Goal: Task Accomplishment & Management: Manage account settings

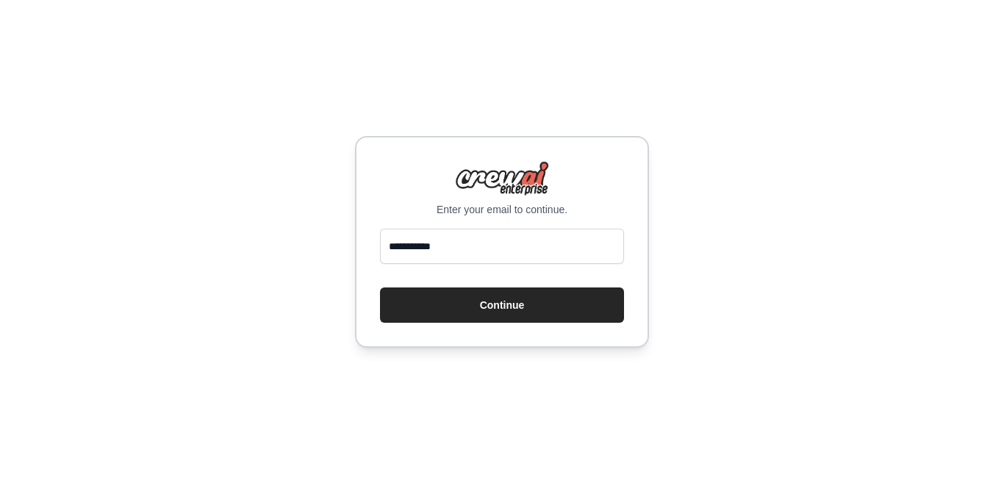
click at [479, 244] on input "**********" at bounding box center [502, 246] width 244 height 35
type input "**********"
click at [485, 310] on button "Continue" at bounding box center [502, 304] width 244 height 35
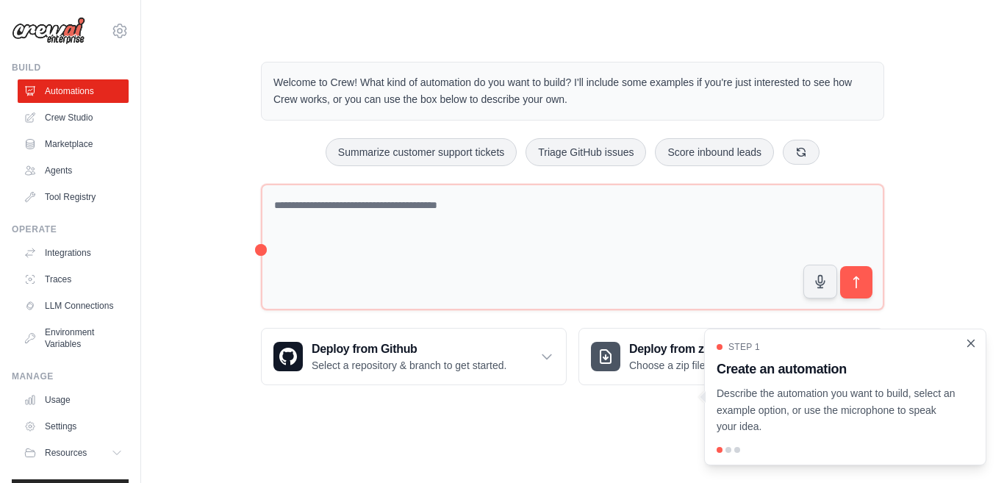
click at [975, 340] on icon "Close walkthrough" at bounding box center [971, 343] width 13 height 13
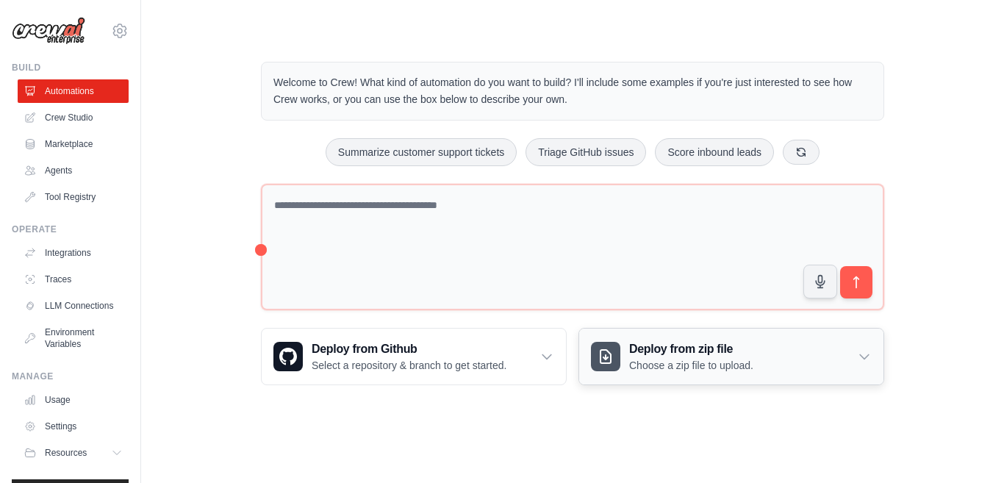
click at [802, 354] on div "Deploy from zip file Choose a zip file to upload." at bounding box center [731, 357] width 304 height 56
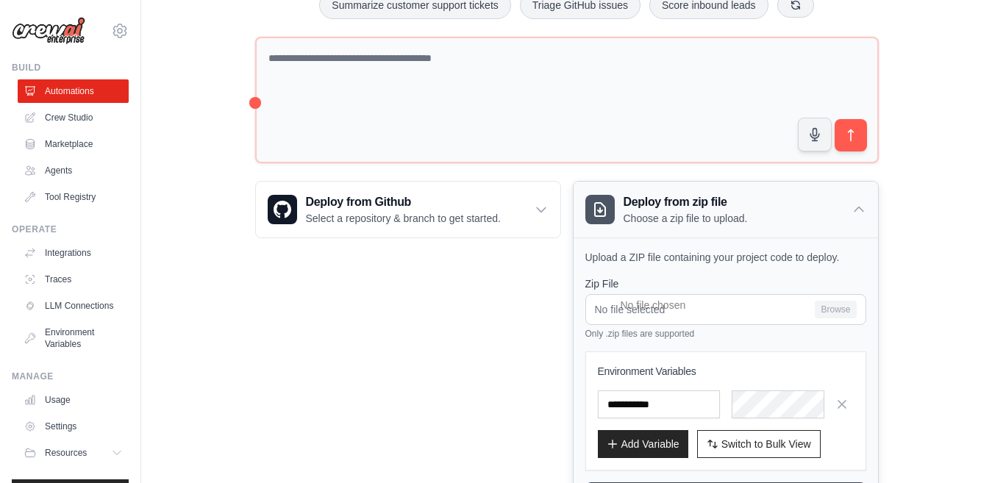
scroll to position [229, 0]
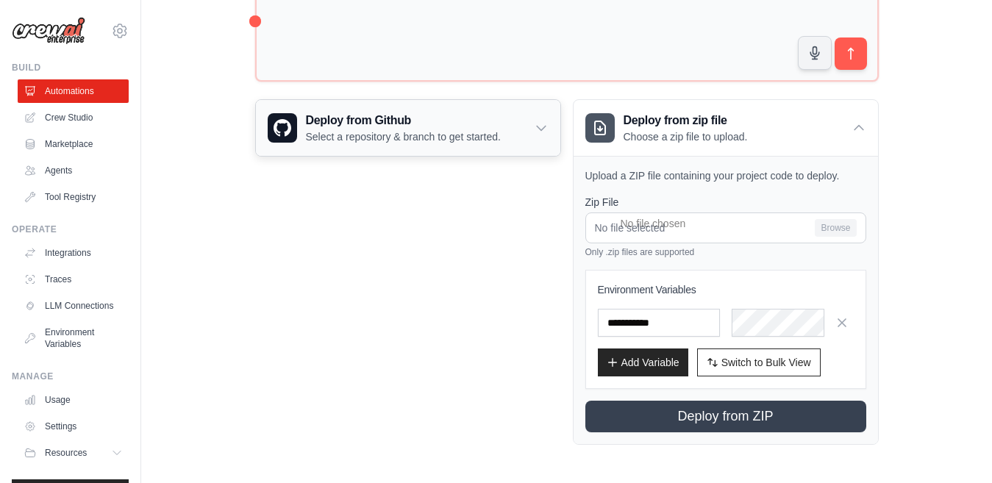
click at [532, 134] on div "Deploy from Github Select a repository & branch to get started." at bounding box center [408, 128] width 304 height 56
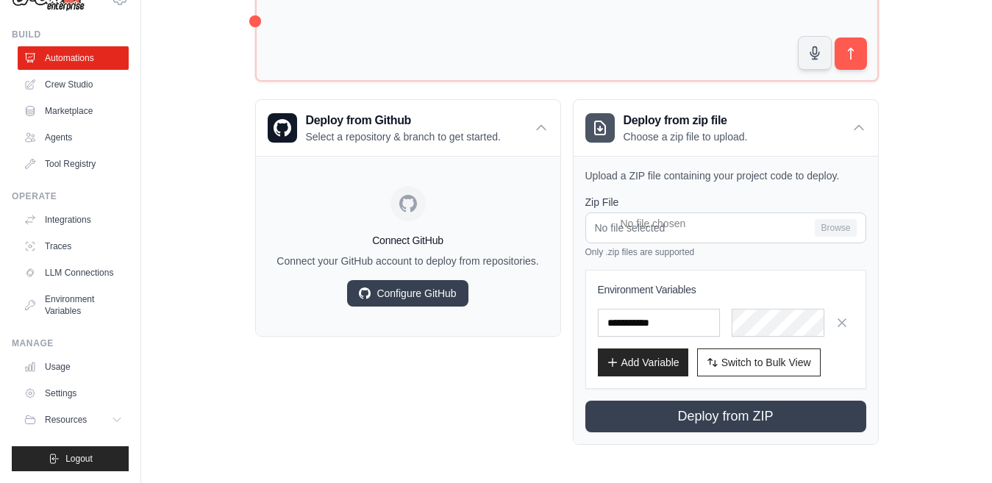
scroll to position [0, 0]
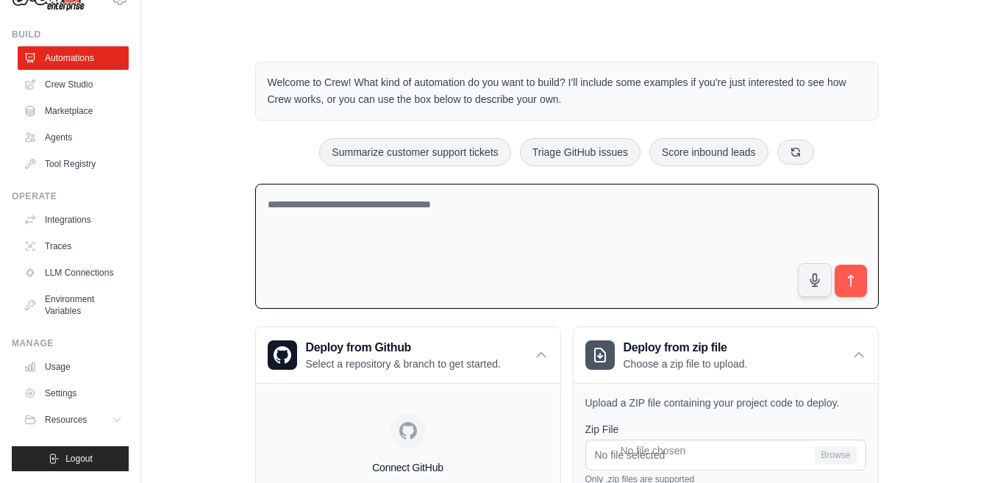
click at [354, 216] on textarea at bounding box center [566, 247] width 623 height 126
click at [219, 137] on div "Welcome to Crew! What kind of automation do you want to build? I'll include som…" at bounding box center [567, 366] width 804 height 657
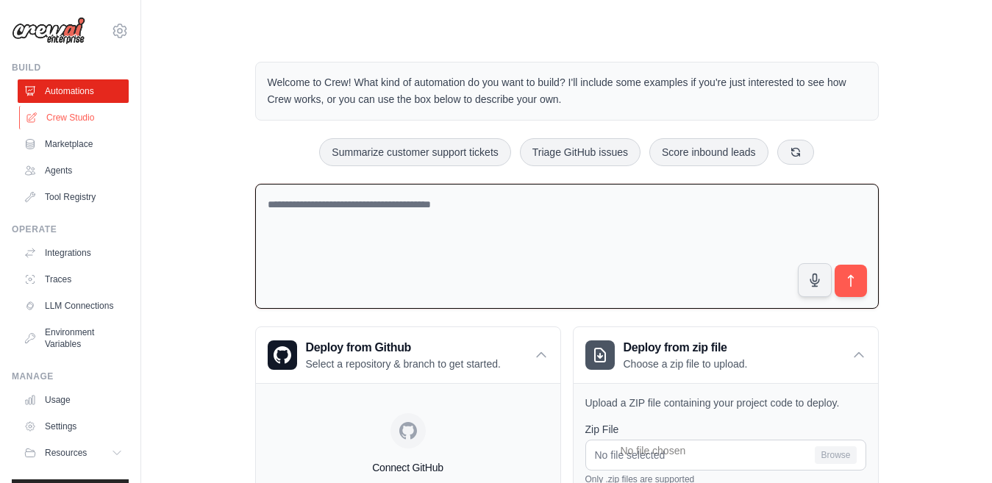
click at [80, 118] on link "Crew Studio" at bounding box center [74, 118] width 111 height 24
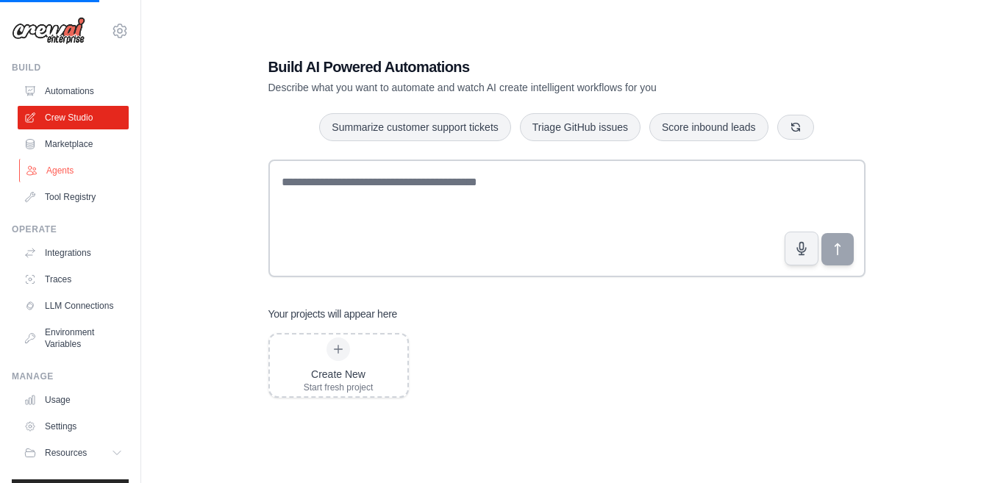
scroll to position [29, 0]
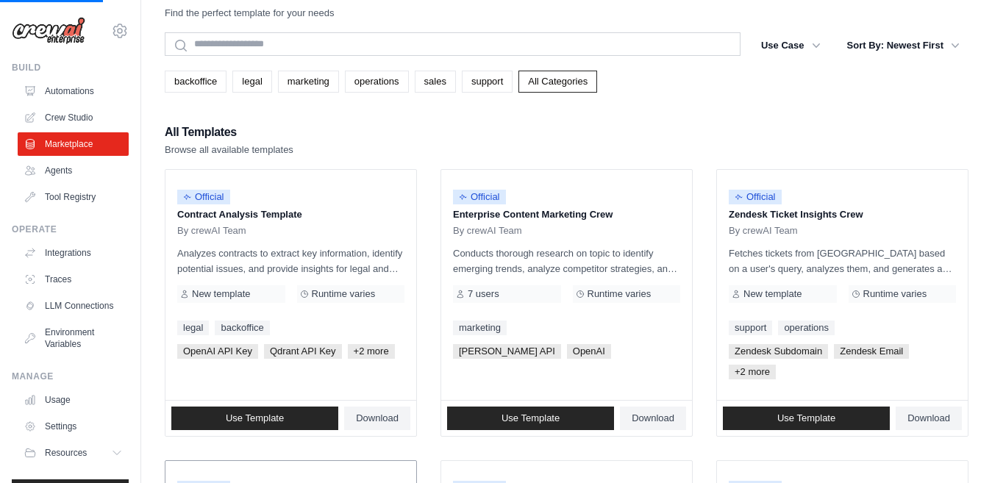
scroll to position [368, 0]
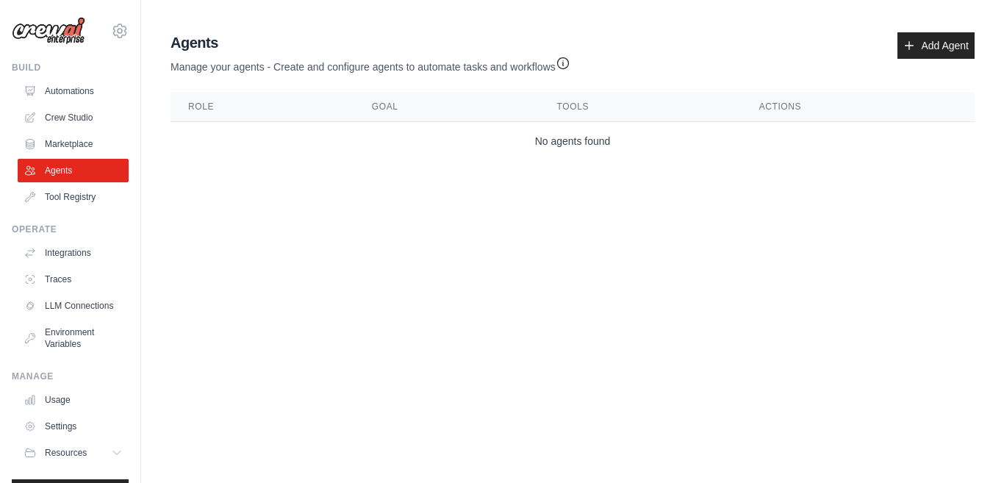
click at [227, 104] on th "Role" at bounding box center [263, 107] width 184 height 30
click at [111, 28] on icon at bounding box center [120, 31] width 18 height 18
click at [81, 93] on link "Settings" at bounding box center [107, 99] width 129 height 26
